Goal: Task Accomplishment & Management: Use online tool/utility

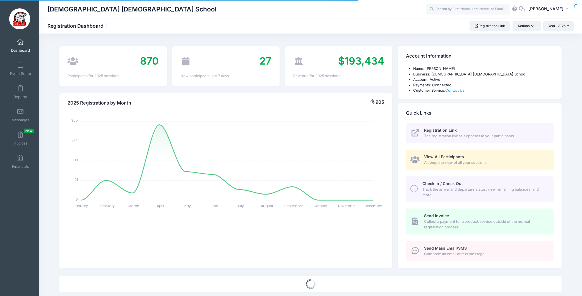
select select
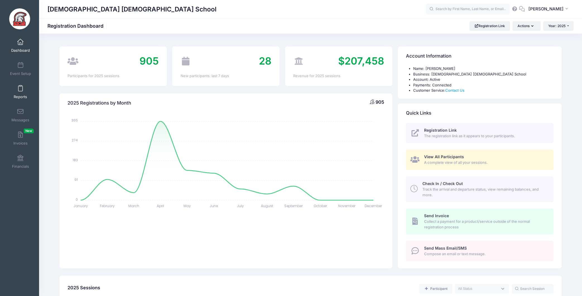
click at [20, 88] on span at bounding box center [20, 88] width 0 height 6
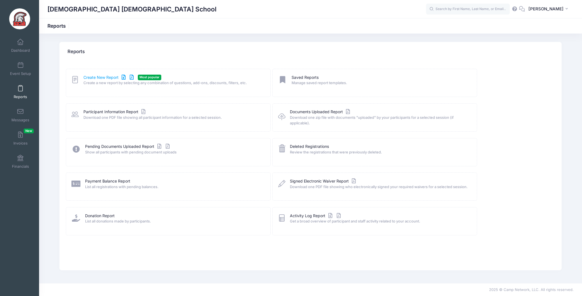
click at [102, 77] on link "Create New Report" at bounding box center [109, 78] width 52 height 6
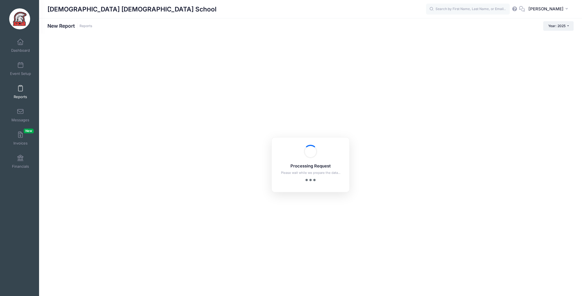
checkbox input "true"
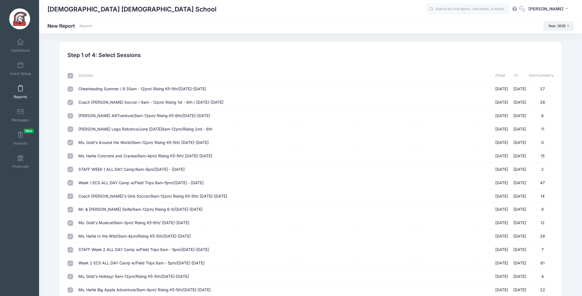
click at [72, 77] on input "checkbox" at bounding box center [71, 76] width 6 height 6
checkbox input "false"
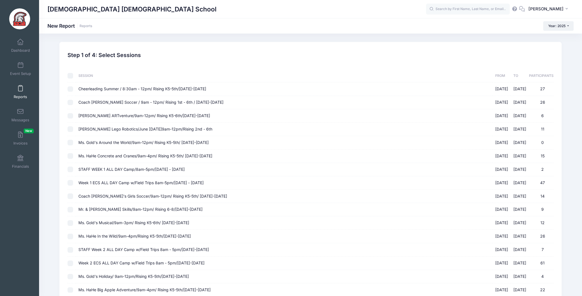
checkbox input "false"
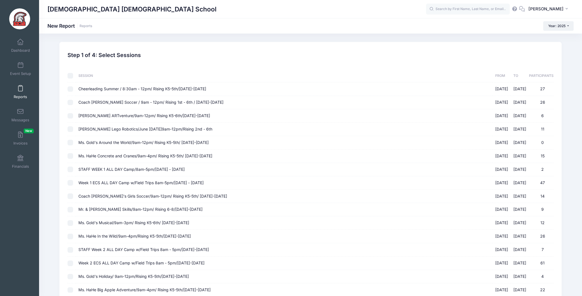
checkbox input "false"
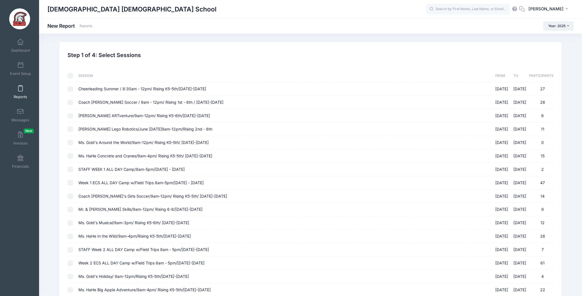
checkbox input "false"
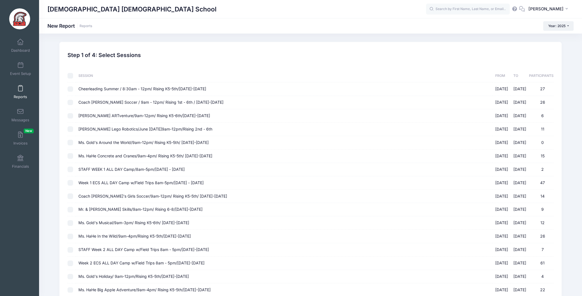
checkbox input "false"
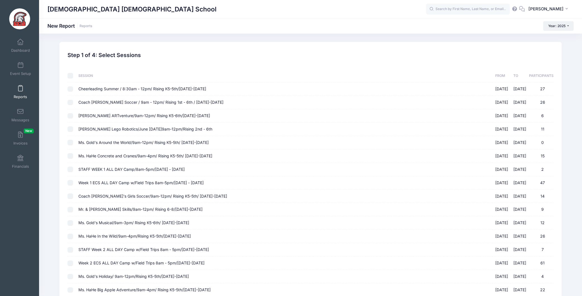
checkbox input "false"
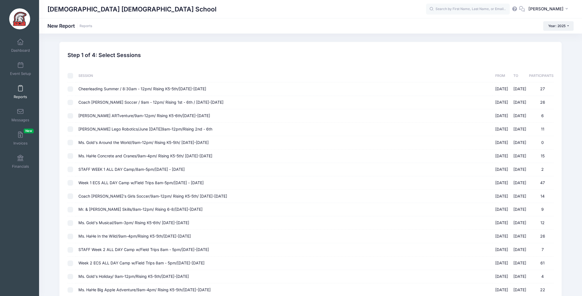
checkbox input "false"
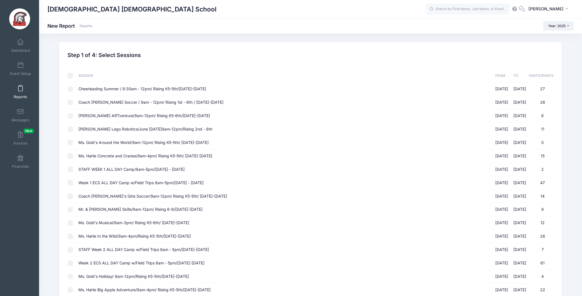
checkbox input "false"
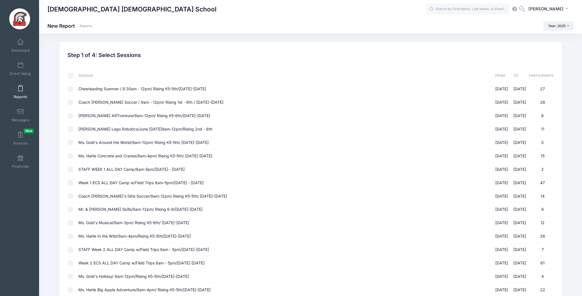
checkbox input "false"
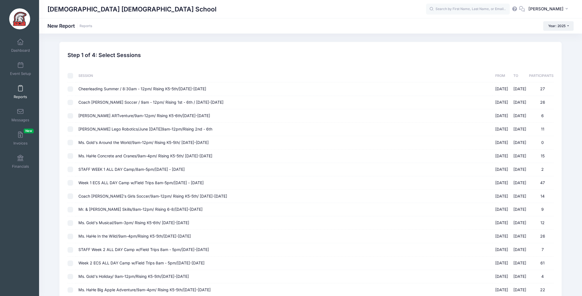
checkbox input "false"
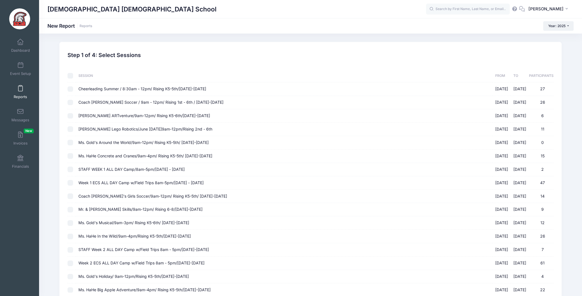
checkbox input "false"
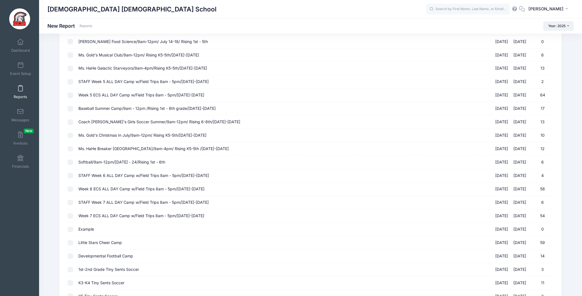
scroll to position [512, 0]
